Goal: Information Seeking & Learning: Learn about a topic

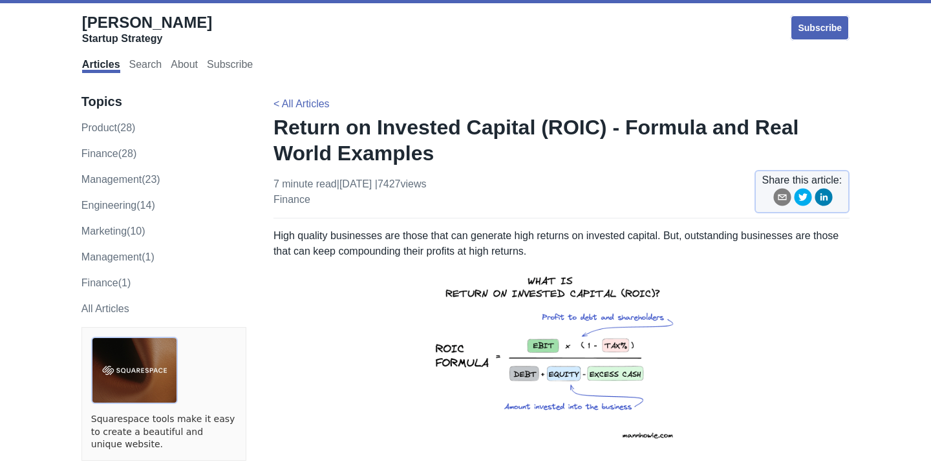
click at [139, 25] on span "[PERSON_NAME]" at bounding box center [147, 22] width 130 height 17
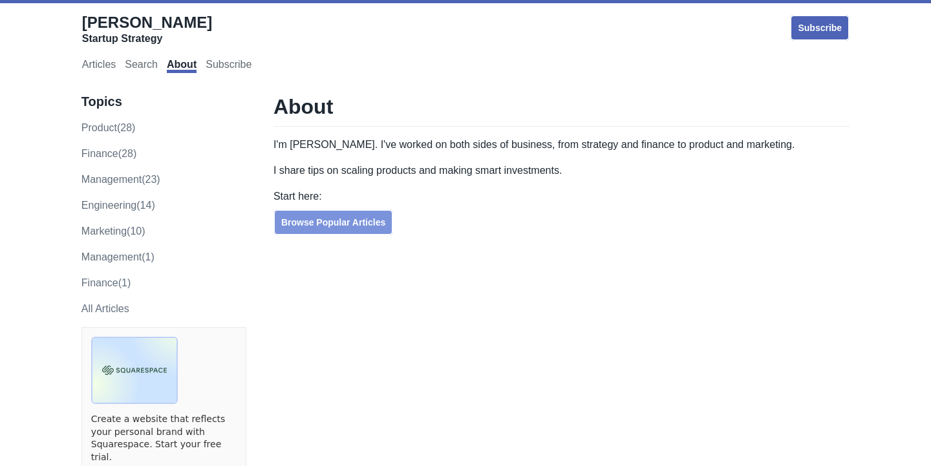
click at [333, 231] on link "Browse Popular Articles" at bounding box center [333, 222] width 120 height 26
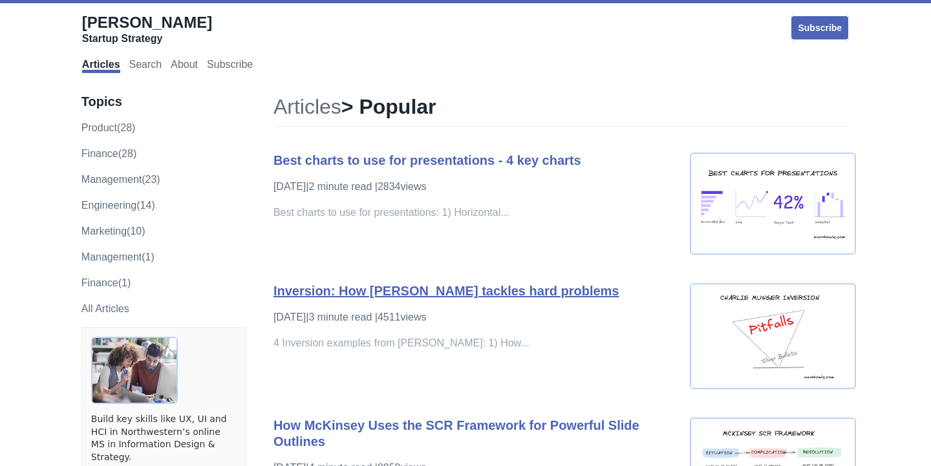
click at [393, 287] on link "Inversion: How [PERSON_NAME] tackles hard problems" at bounding box center [446, 291] width 346 height 14
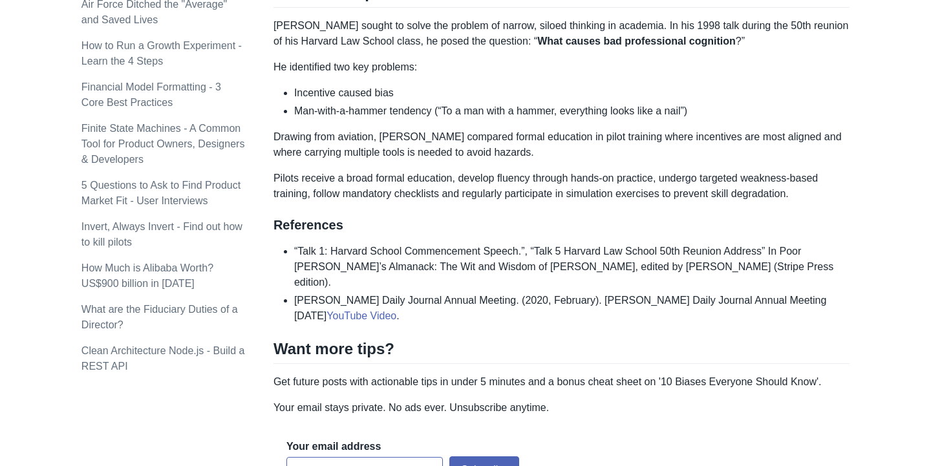
scroll to position [1405, 0]
click at [396, 310] on link "YouTube Video" at bounding box center [362, 315] width 70 height 11
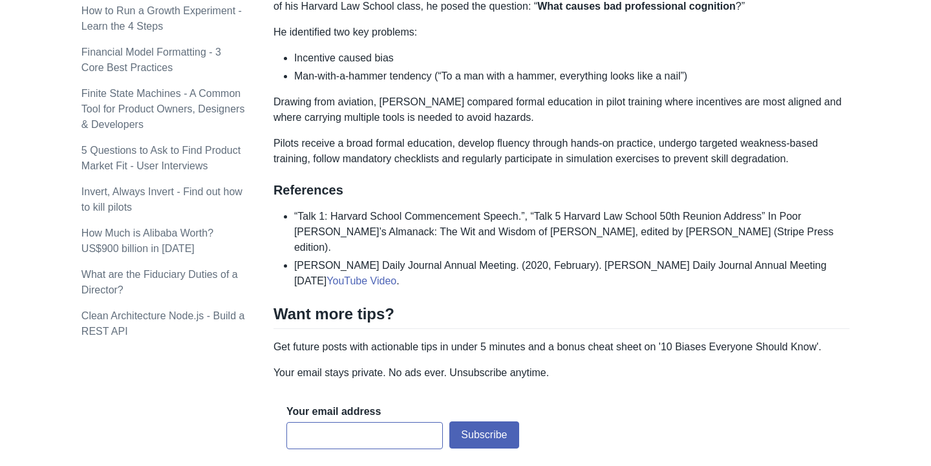
scroll to position [1443, 0]
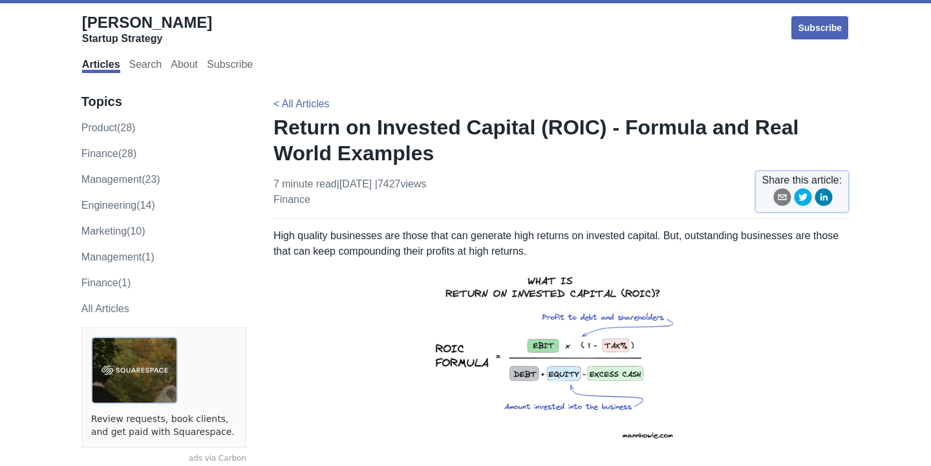
scroll to position [2, 0]
